Goal: Task Accomplishment & Management: Complete application form

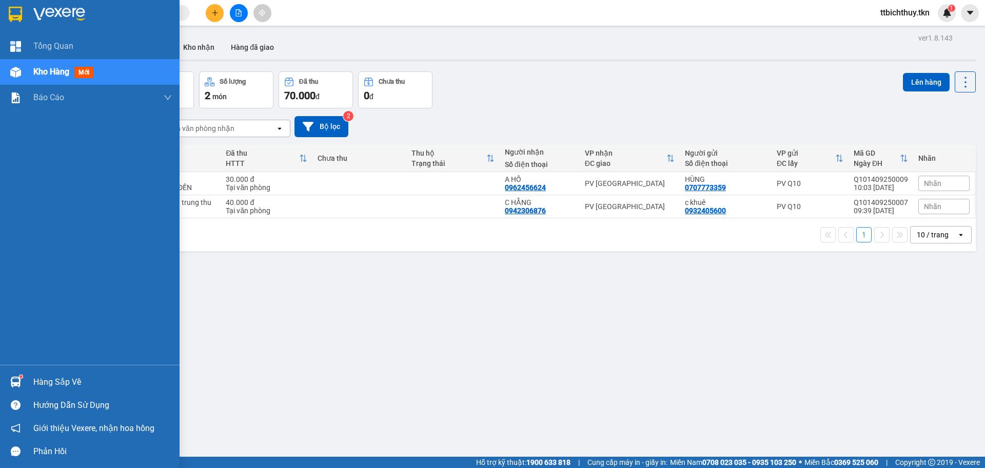
click at [45, 385] on div "Hàng sắp về" at bounding box center [102, 381] width 139 height 15
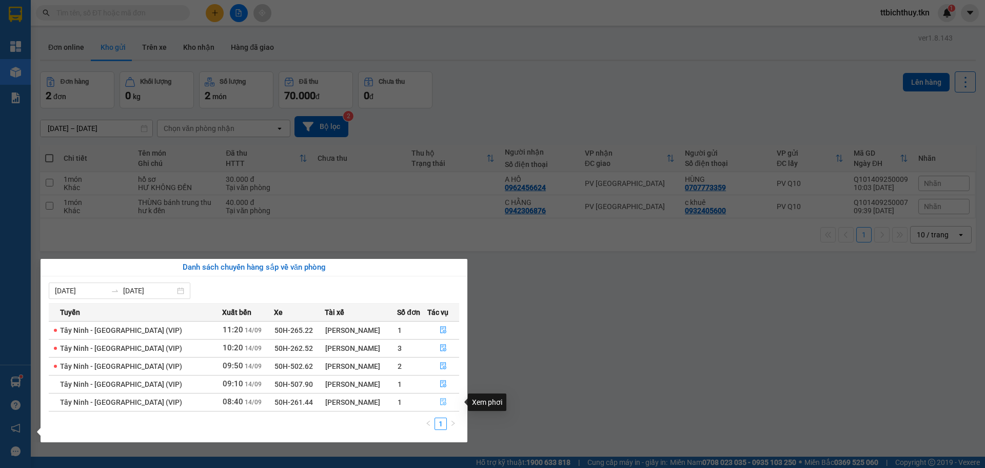
click at [440, 401] on icon "file-done" at bounding box center [443, 401] width 7 height 7
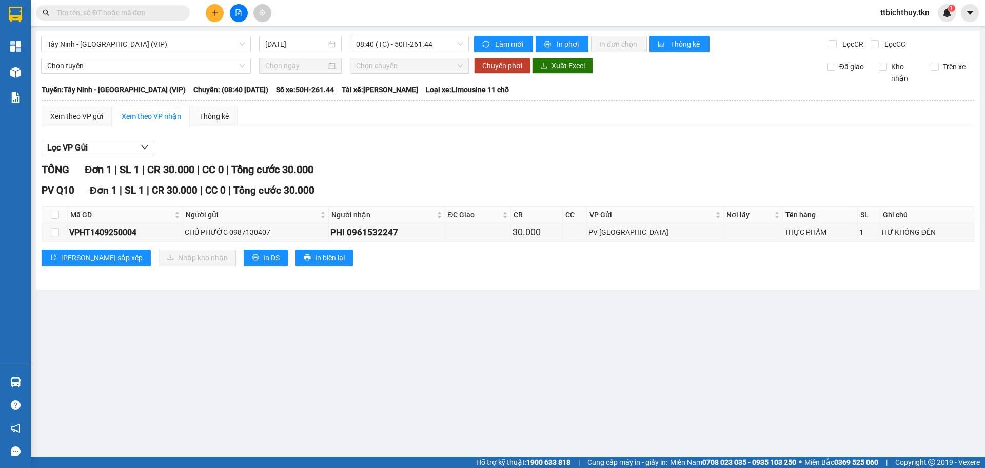
click at [53, 208] on th at bounding box center [55, 214] width 26 height 17
click at [55, 216] on input "checkbox" at bounding box center [55, 214] width 8 height 8
checkbox input "true"
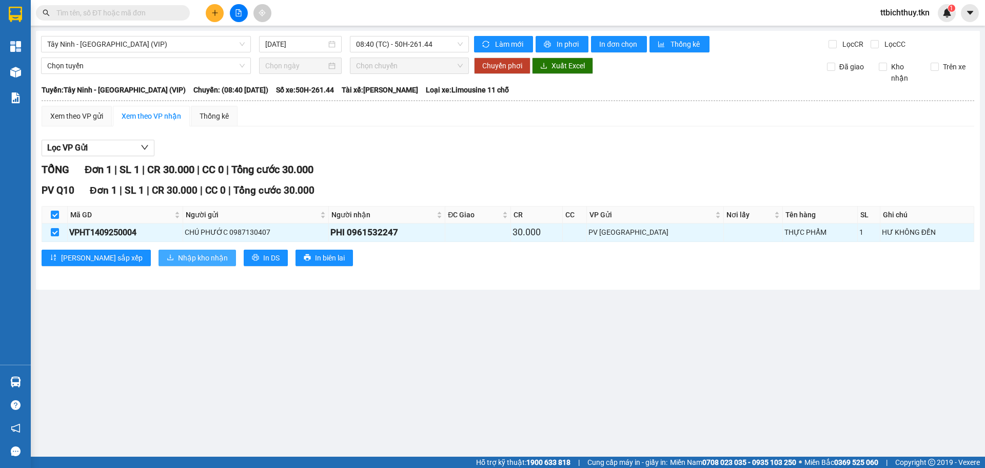
click at [178, 257] on span "Nhập kho nhận" at bounding box center [203, 257] width 50 height 11
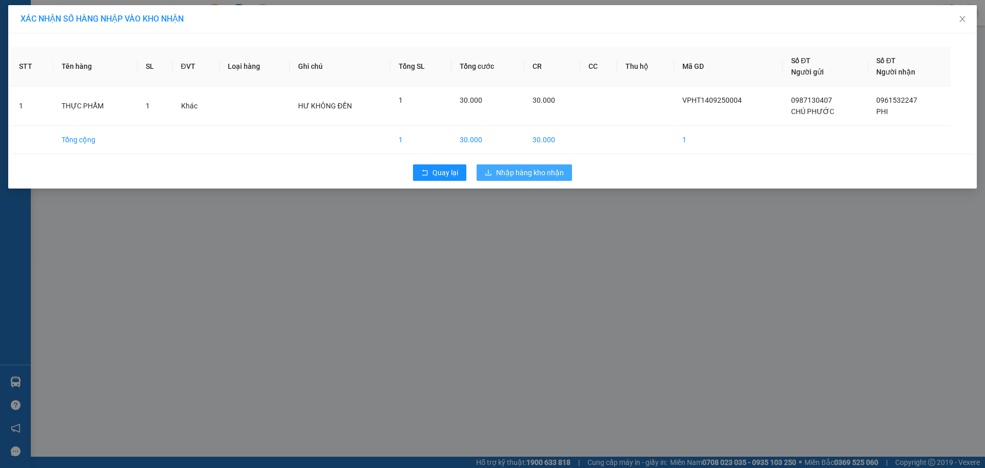
click at [537, 171] on span "Nhập hàng kho nhận" at bounding box center [530, 172] width 68 height 11
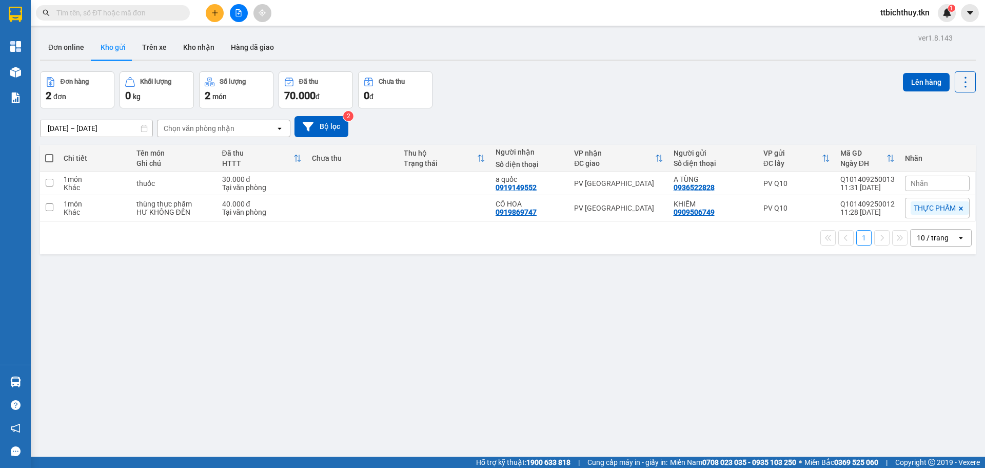
click at [221, 16] on button at bounding box center [215, 13] width 18 height 18
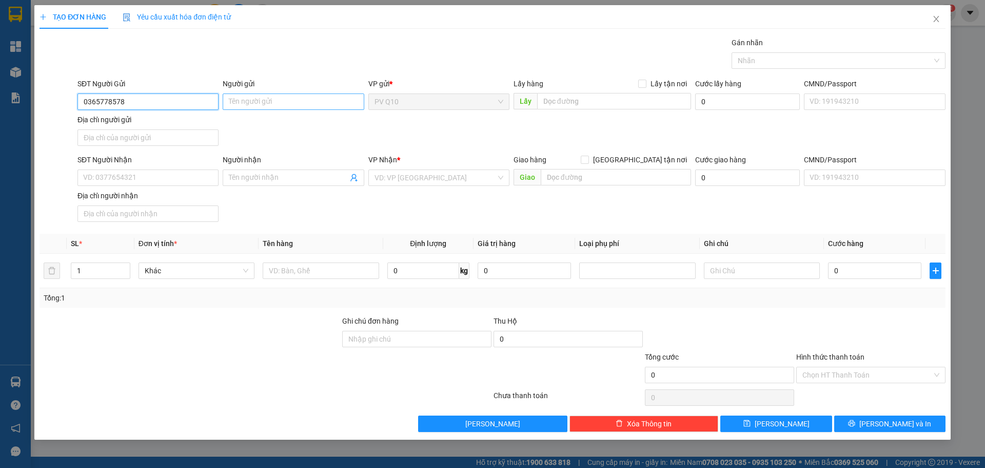
type input "0365778578"
click at [271, 105] on input "Người gửi" at bounding box center [293, 101] width 141 height 16
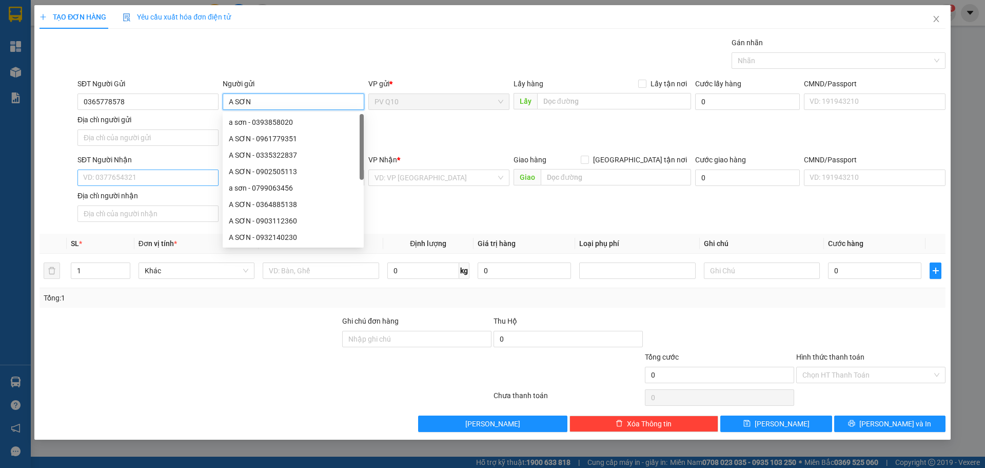
type input "A SƠN"
click at [161, 178] on input "SĐT Người Nhận" at bounding box center [147, 177] width 141 height 16
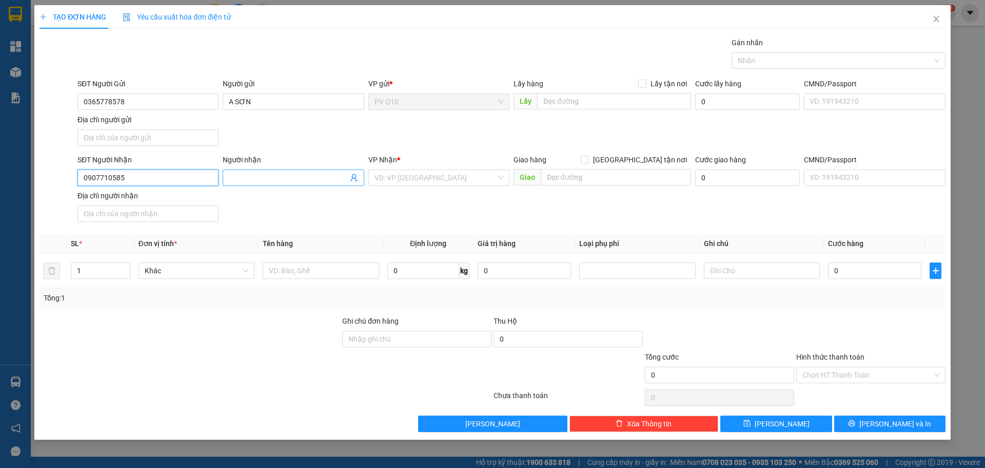
type input "0907710585"
click at [241, 178] on input "Người nhận" at bounding box center [288, 177] width 119 height 11
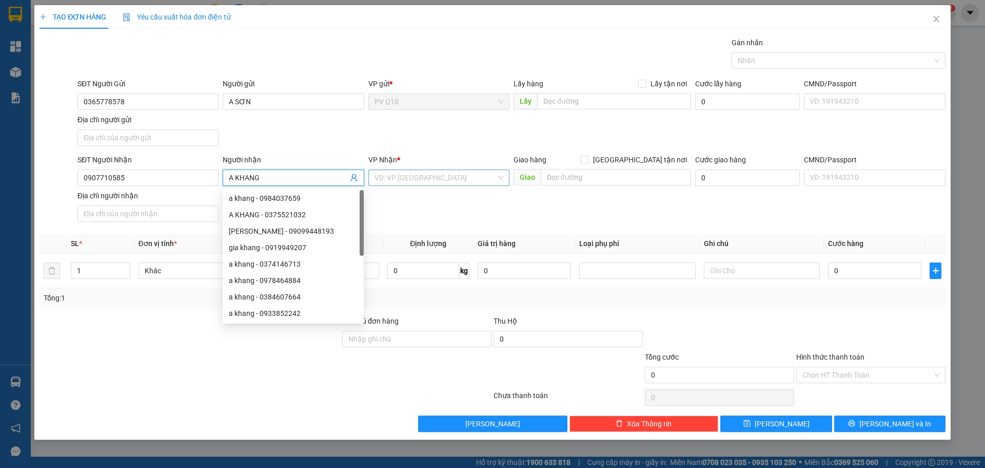
type input "A KHANG"
click at [432, 181] on input "search" at bounding box center [436, 177] width 122 height 15
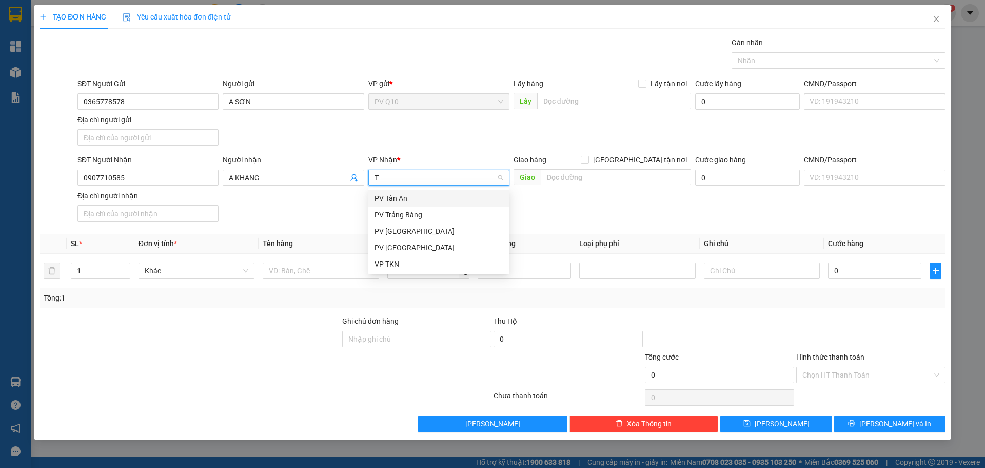
type input "TR"
click at [376, 197] on div "PV Trảng Bàng" at bounding box center [439, 197] width 129 height 11
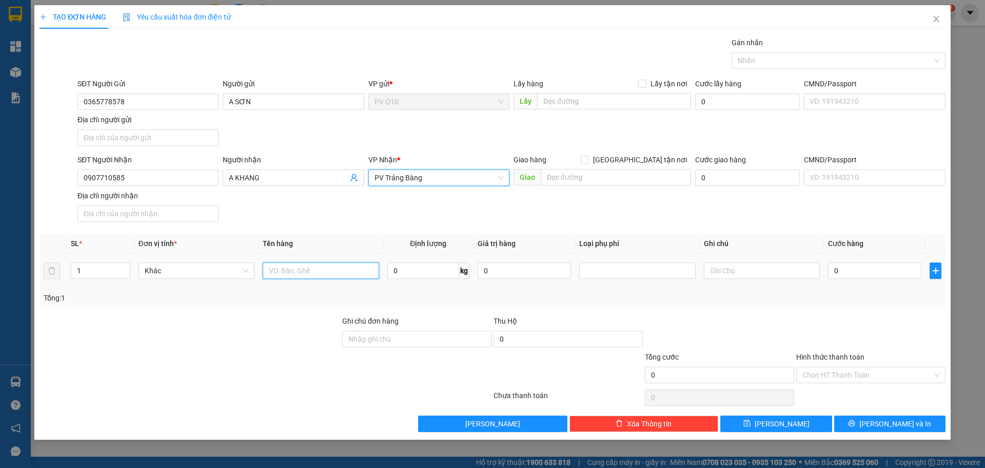
click at [301, 277] on input "text" at bounding box center [321, 270] width 116 height 16
type input "CAFE"
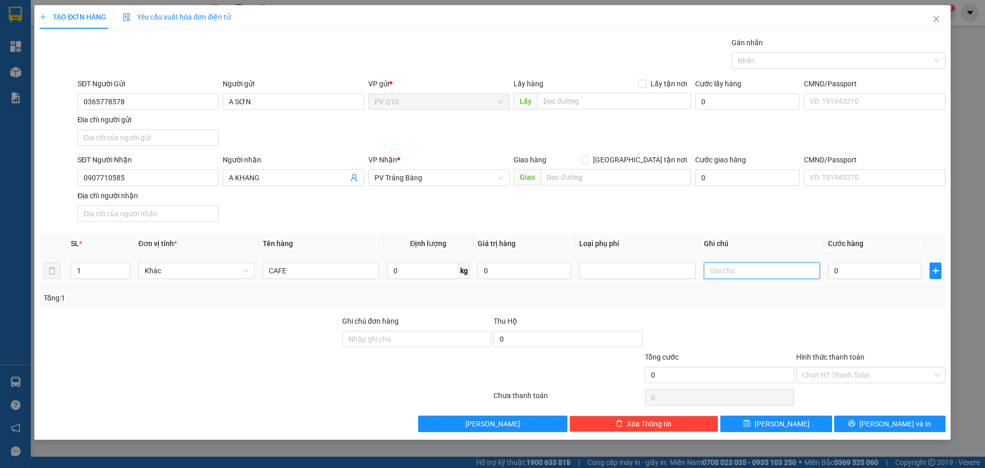
click at [749, 271] on input "text" at bounding box center [762, 270] width 116 height 16
type input "HƯ K ĐỀN"
click at [848, 276] on input "0" at bounding box center [874, 270] width 93 height 16
type input "3"
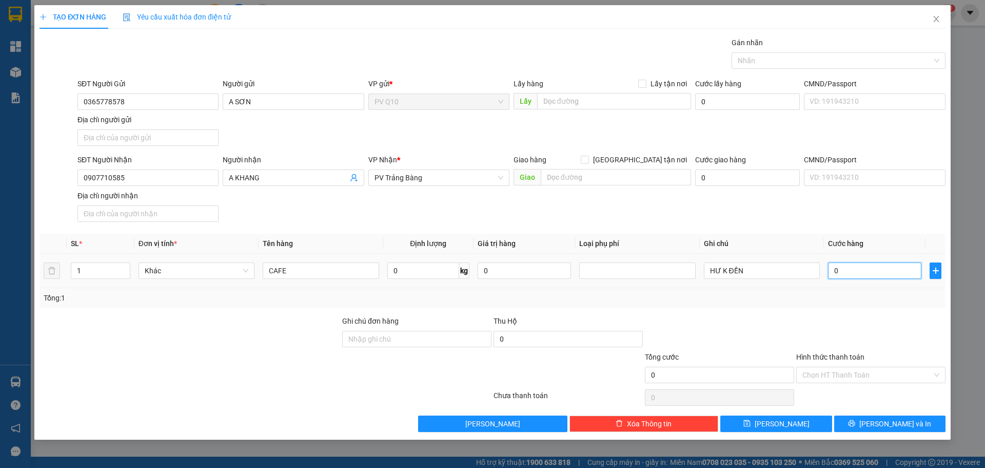
type input "3"
type input "30"
type input "30.000"
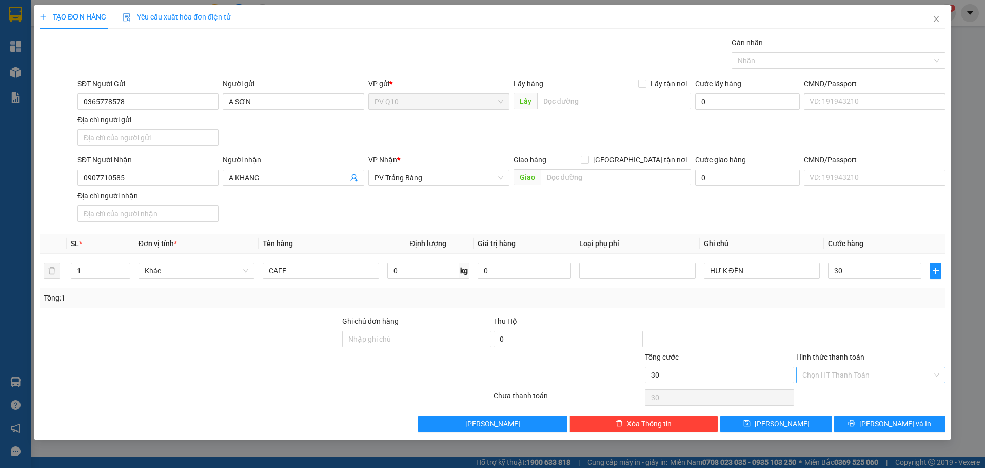
type input "30.000"
click at [834, 375] on input "Hình thức thanh toán" at bounding box center [868, 374] width 130 height 15
click at [834, 394] on div "Tại văn phòng" at bounding box center [871, 395] width 137 height 11
type input "0"
click at [856, 424] on icon "printer" at bounding box center [851, 422] width 7 height 7
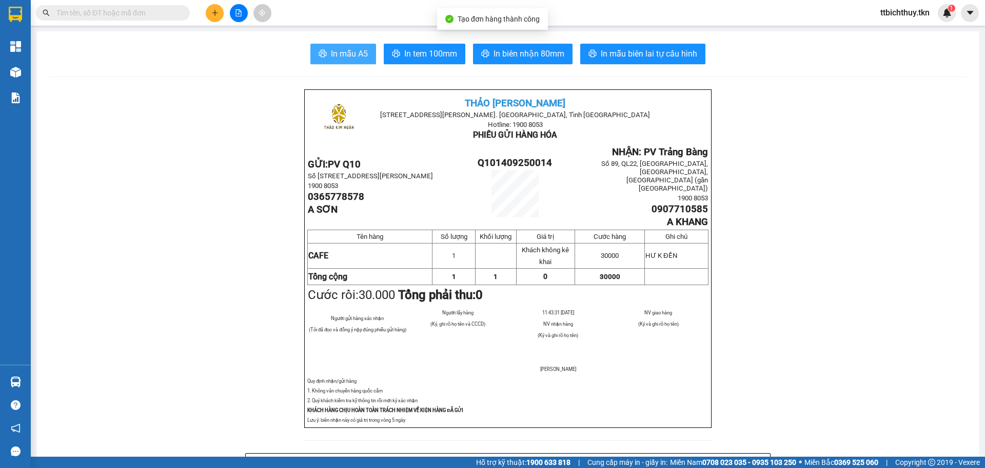
click at [357, 55] on span "In mẫu A5" at bounding box center [349, 53] width 37 height 13
